Goal: Task Accomplishment & Management: Manage account settings

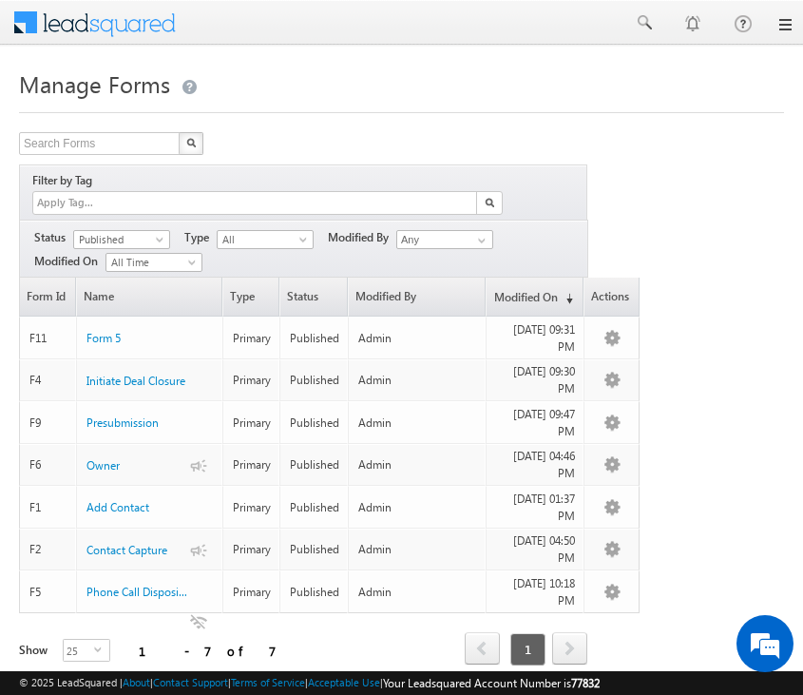
click at [666, 186] on div "Search Forms X 7 results found Filter by Tag Filters Status All" at bounding box center [401, 426] width 765 height 589
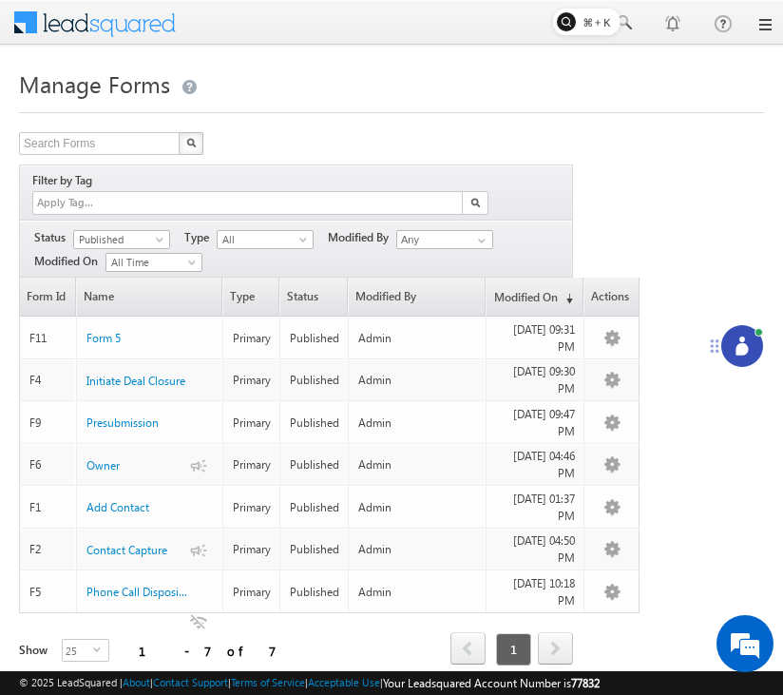
click at [763, 29] on link at bounding box center [764, 24] width 15 height 15
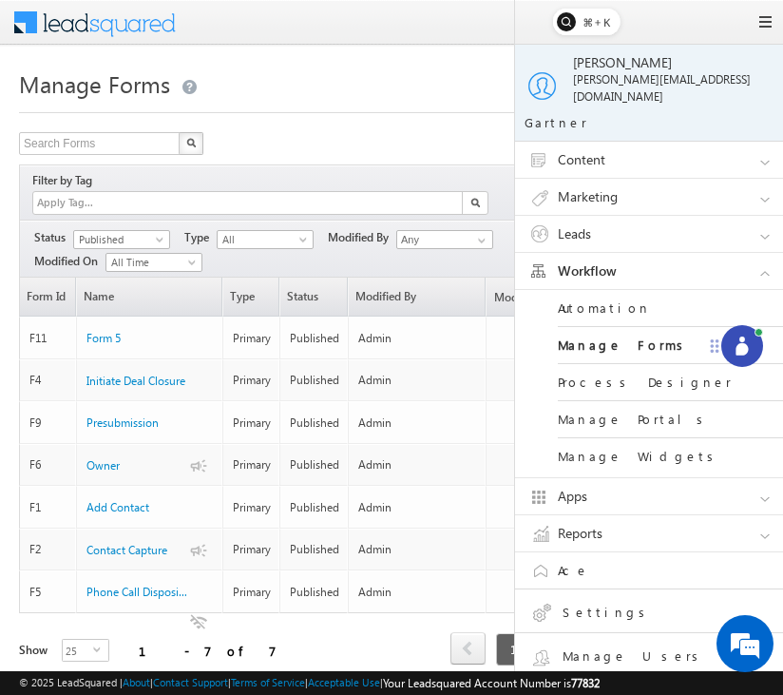
click at [116, 18] on span at bounding box center [107, 20] width 138 height 33
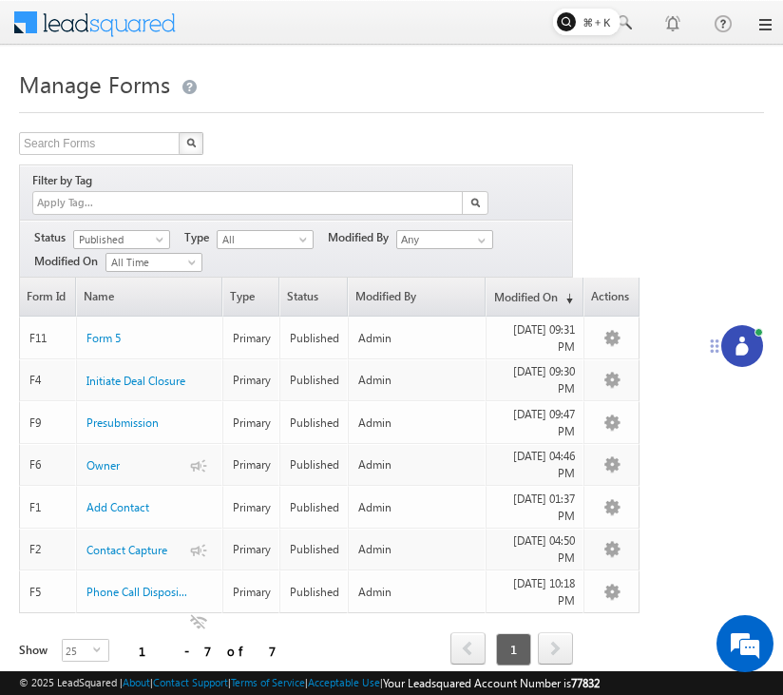
click at [140, 20] on span at bounding box center [107, 20] width 138 height 33
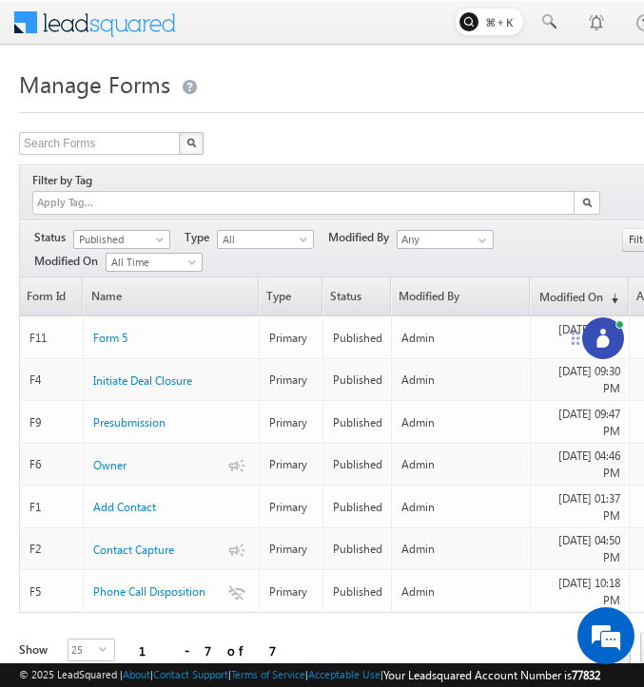
scroll to position [28, 0]
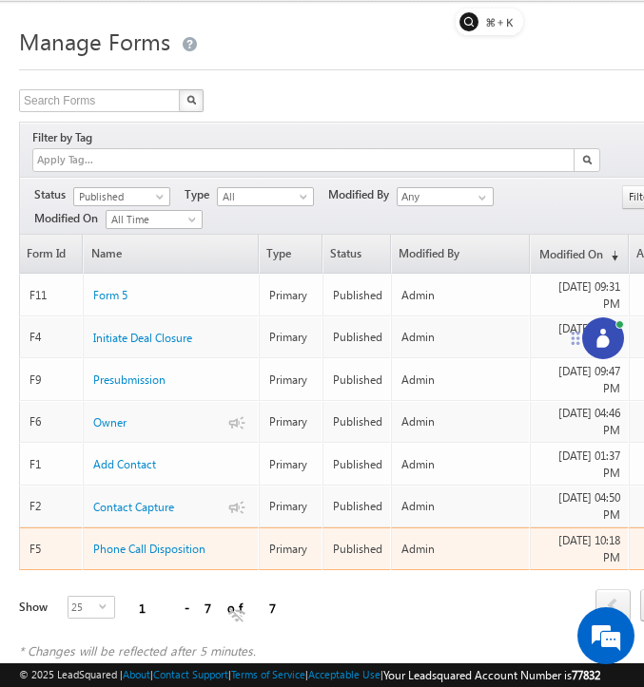
scroll to position [21, 0]
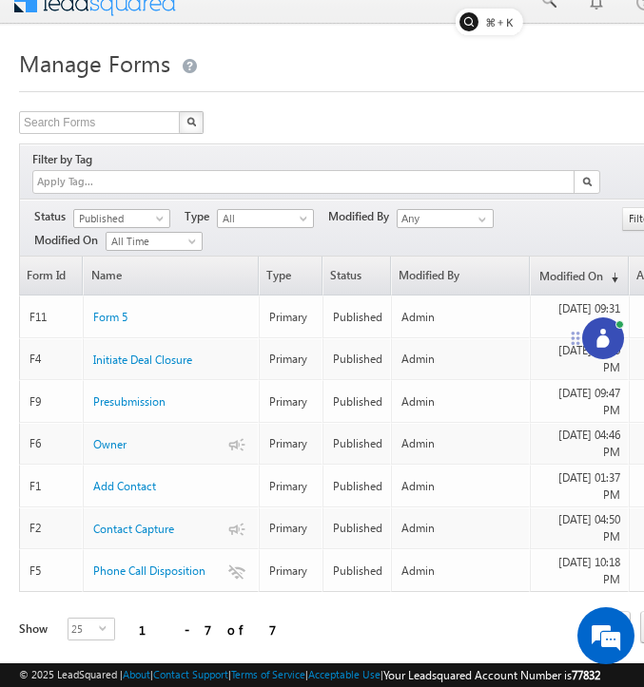
click at [96, 11] on span at bounding box center [107, -1] width 138 height 33
